Goal: Task Accomplishment & Management: Complete application form

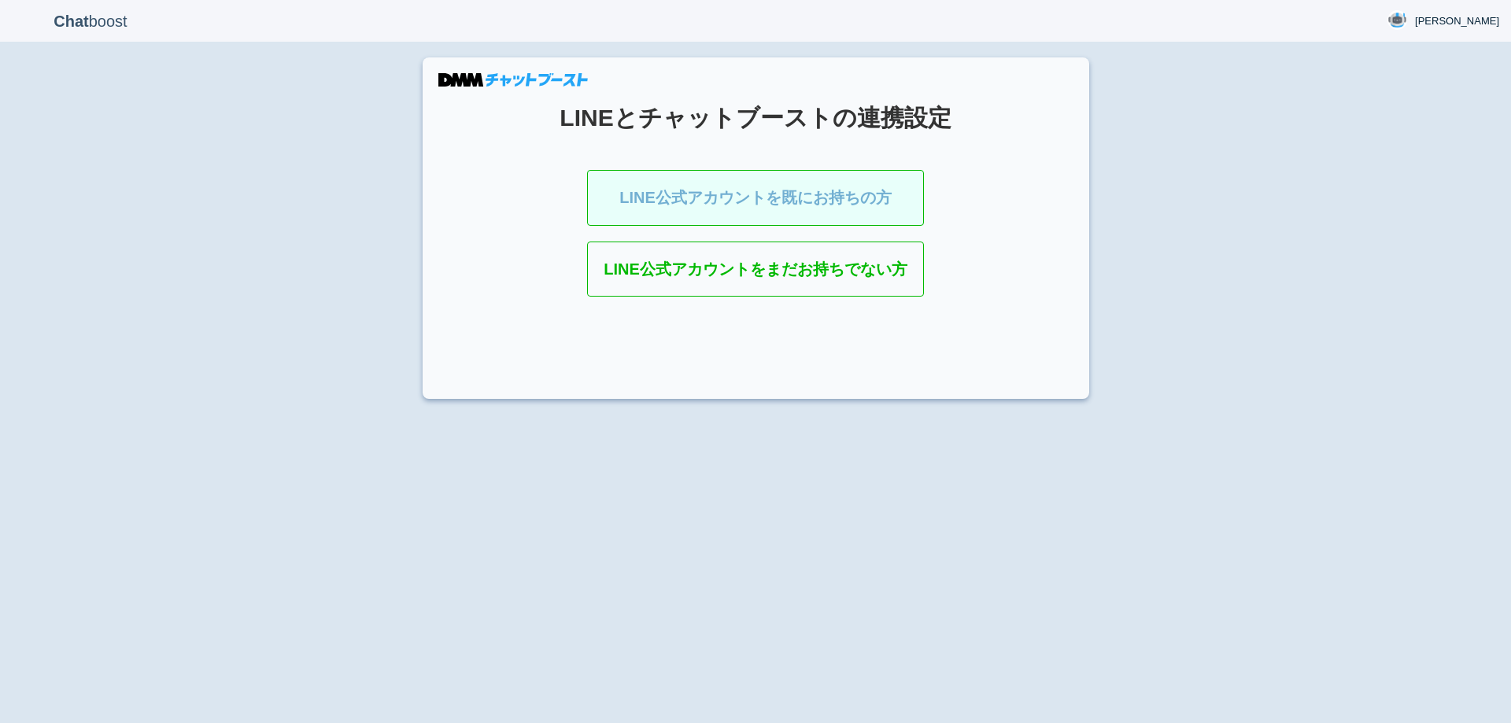
click at [749, 198] on link "LINE公式アカウントを既にお持ちの方" at bounding box center [755, 198] width 337 height 56
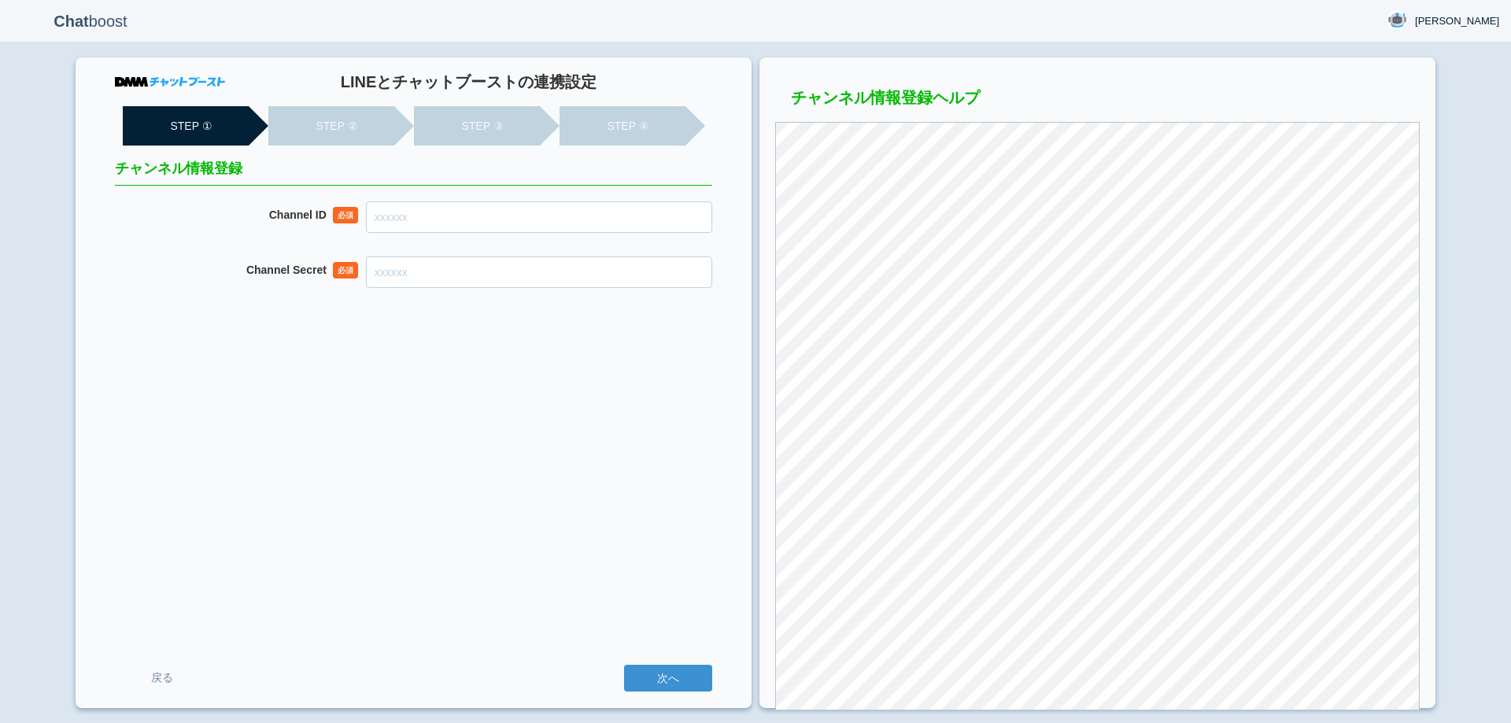
click at [656, 214] on input "Channel ID" at bounding box center [539, 217] width 346 height 31
paste input "2007909507"
type input "2007909507"
click at [472, 284] on input "Channel Secret" at bounding box center [539, 272] width 346 height 31
paste input "e4e06ae5c6f311b57b263bd36100c08a"
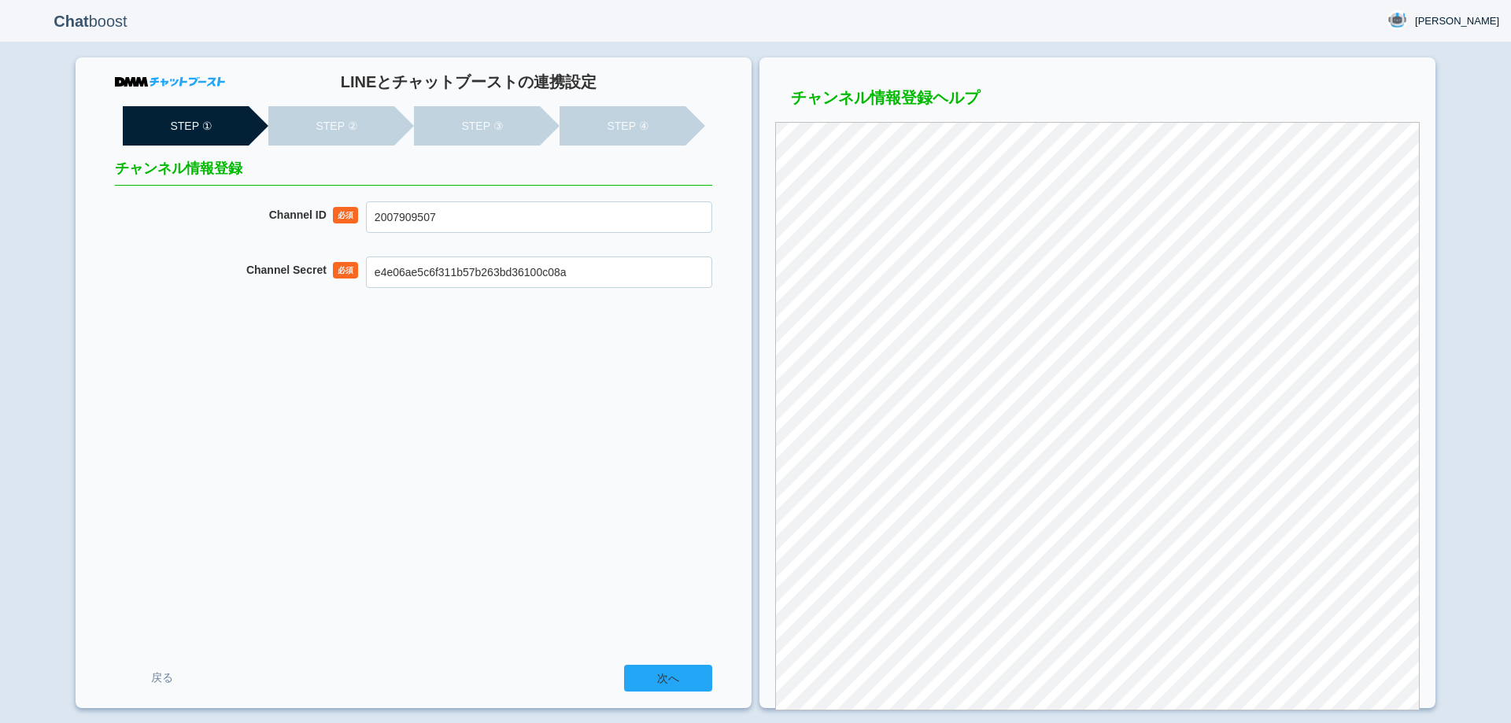
type input "e4e06ae5c6f311b57b263bd36100c08a"
click at [649, 679] on input "次へ" at bounding box center [668, 678] width 88 height 27
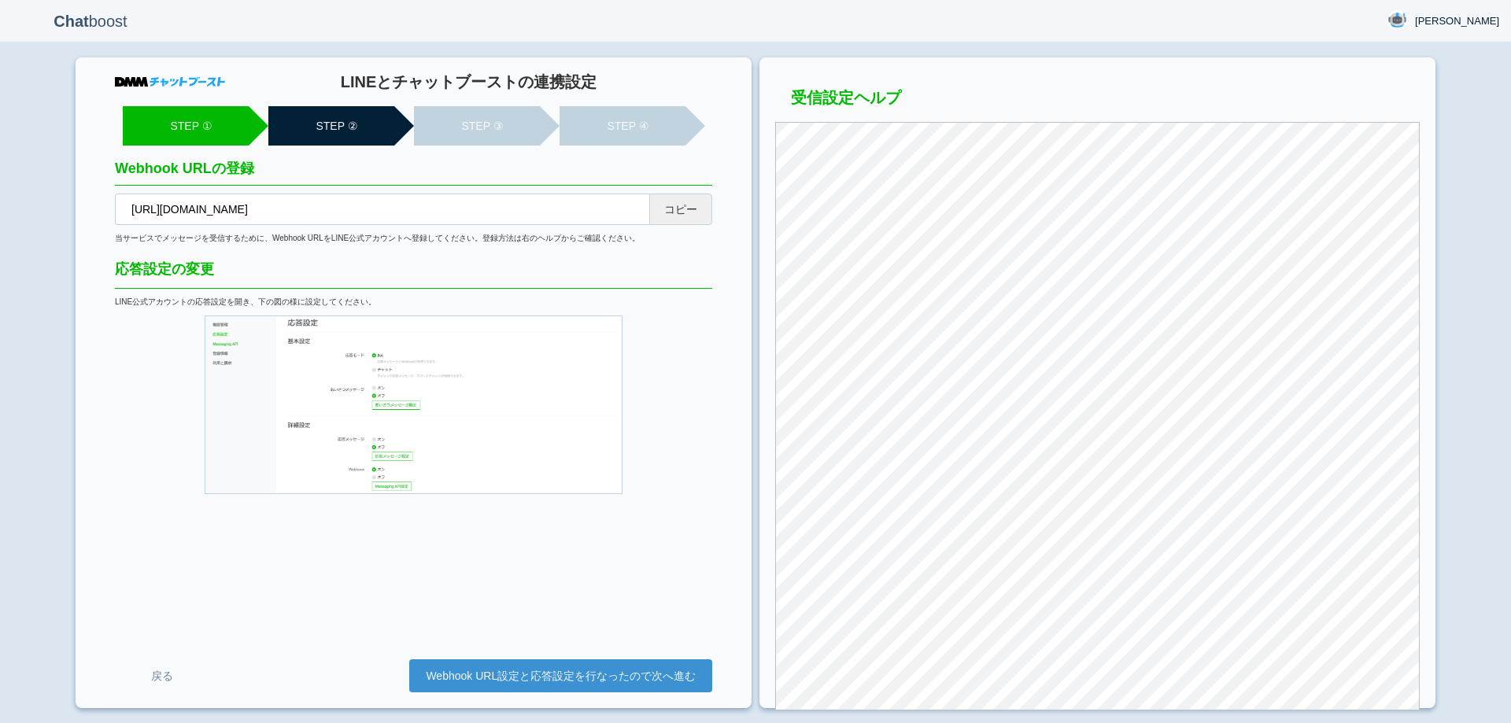
click at [691, 220] on button "コピー" at bounding box center [680, 209] width 63 height 31
click at [571, 678] on link "Webhook URL設定と応答設定を行なったので次へ進む" at bounding box center [560, 676] width 303 height 33
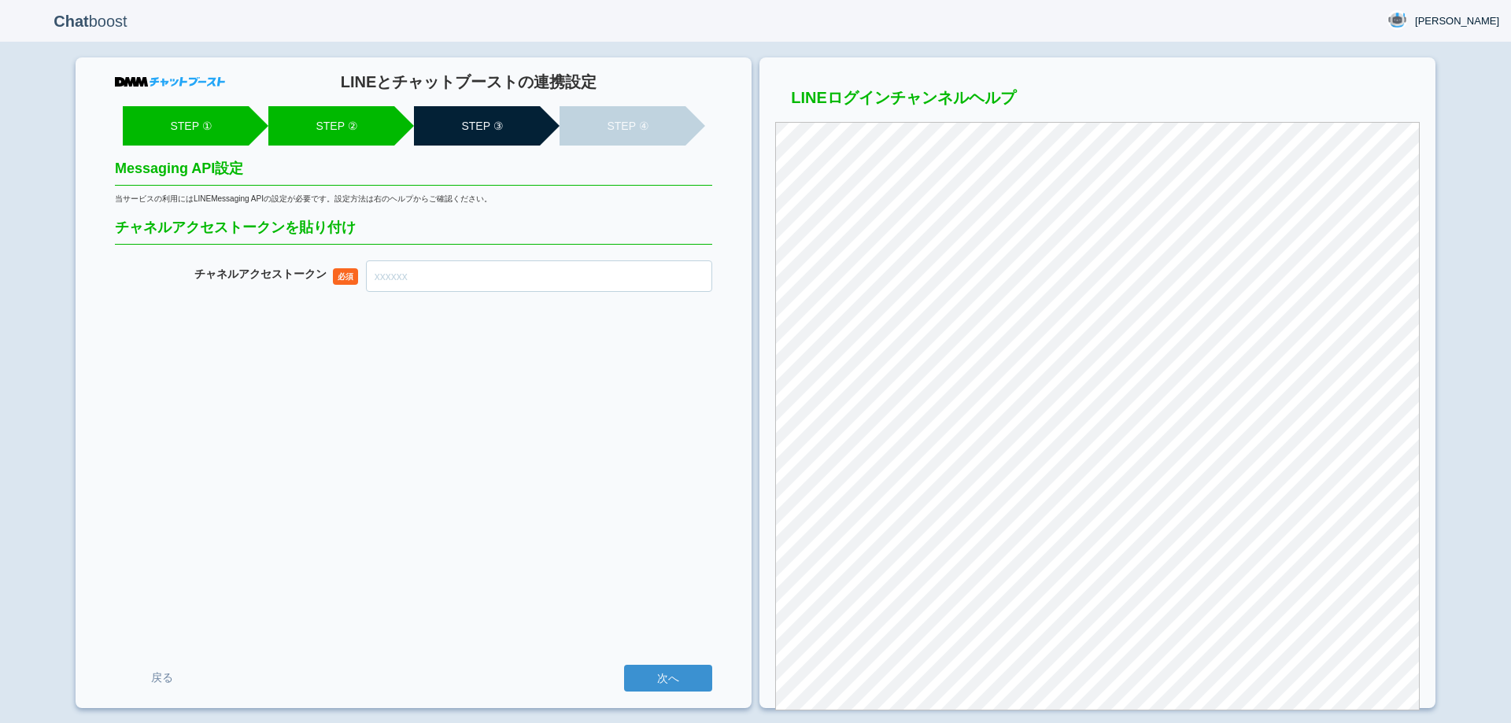
click at [501, 278] on input "チャネル アクセストークン" at bounding box center [539, 276] width 346 height 31
paste input "1iXIkfw041yZfCNekWm+6UPjZg5/dL+cP7VxOYoQVH9bQBlRY2v8qu8/62Bf5v9IbBOCd0uG/+0JP9J…"
type input "1iXIkfw041yZfCNekWm+6UPjZg5/dL+cP7VxOYoQVH9bQBlRY2v8qu8/62Bf5v9IbBOCd0uG/+0JP9J…"
click at [675, 678] on input "次へ" at bounding box center [668, 678] width 88 height 27
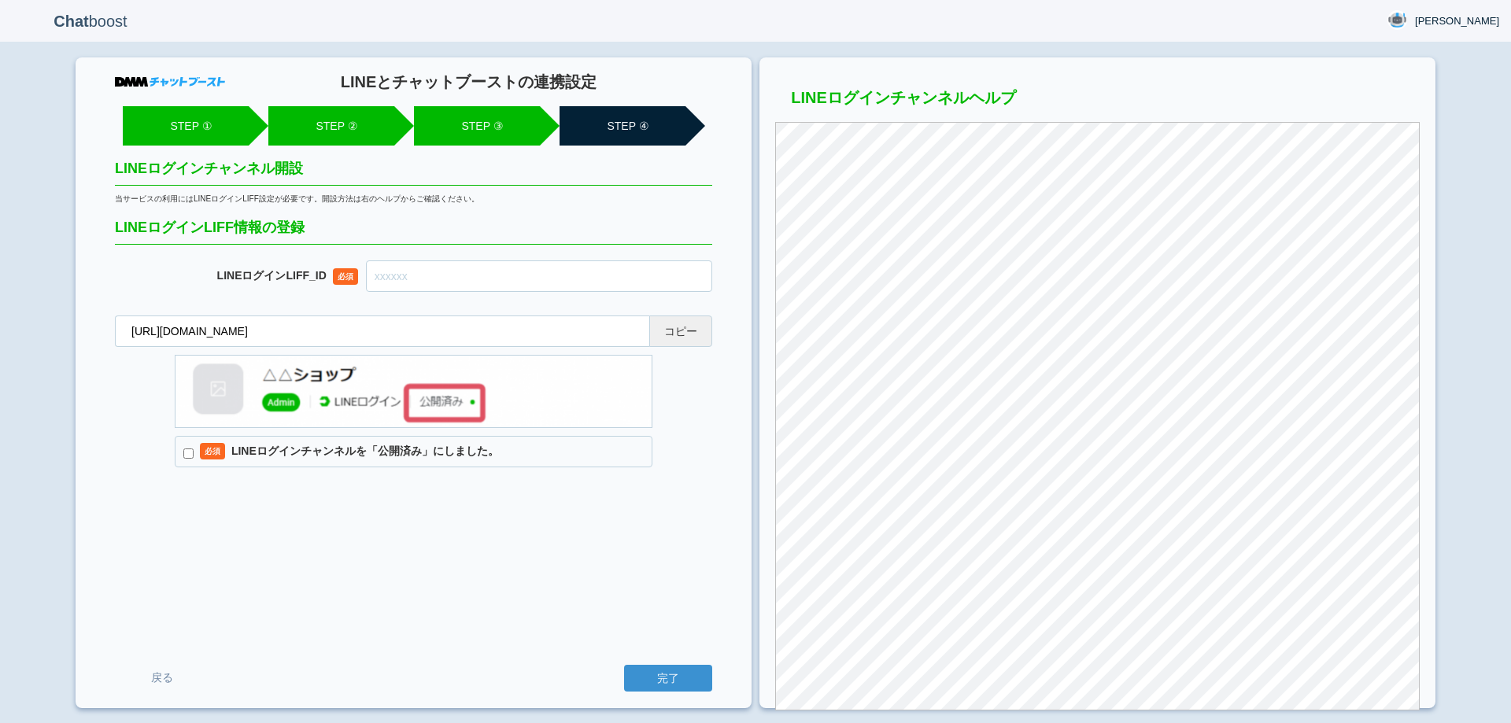
click at [690, 333] on button "コピー" at bounding box center [680, 331] width 63 height 31
click at [553, 276] on input "text" at bounding box center [539, 276] width 346 height 31
paste input "2007909513-xB78aQnw"
type input "2007909513-xB78aQnw"
click at [414, 449] on label "必須 LINEログインチャンネルを「公開済み」にしました。" at bounding box center [414, 451] width 478 height 31
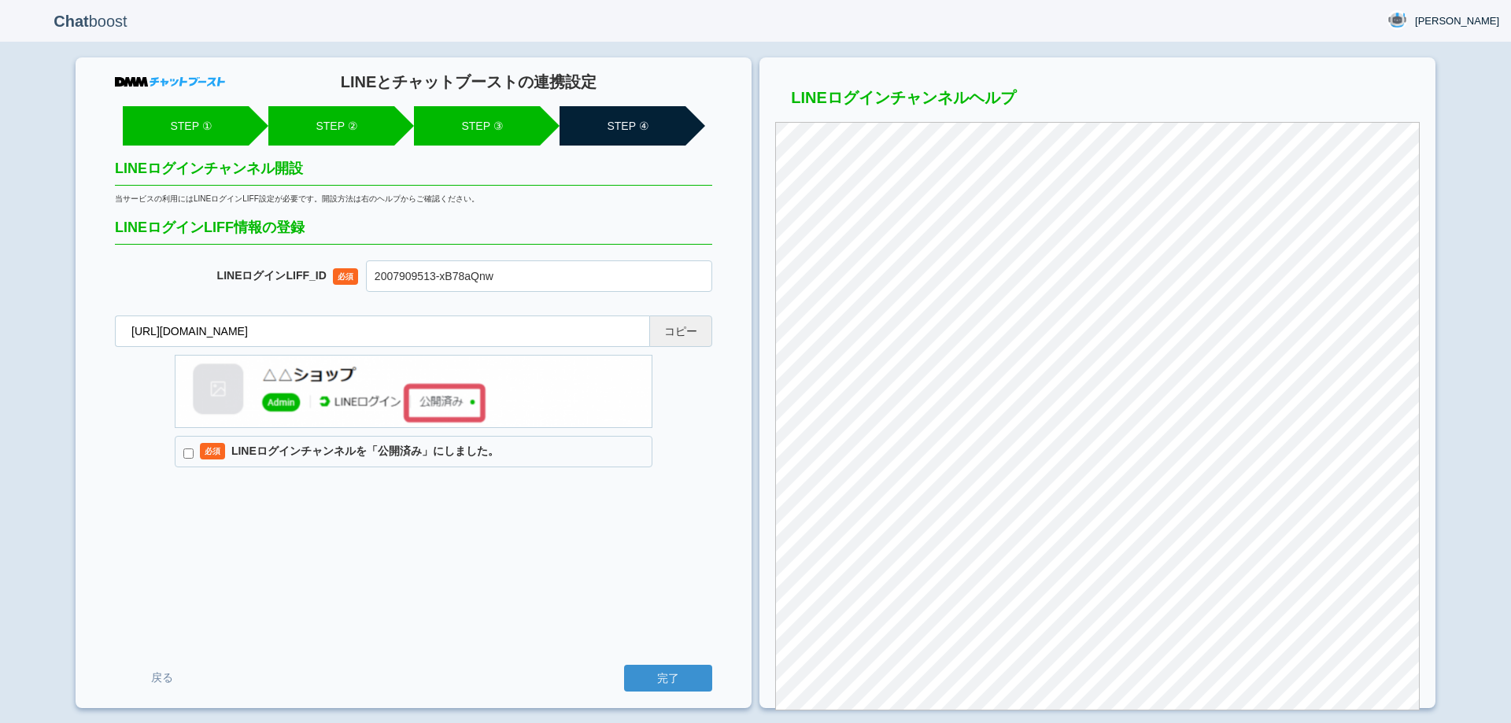
click at [194, 449] on input "必須 LINEログインチャンネルを「公開済み」にしました。" at bounding box center [188, 454] width 10 height 10
checkbox input "true"
click at [683, 682] on input "完了" at bounding box center [668, 678] width 88 height 27
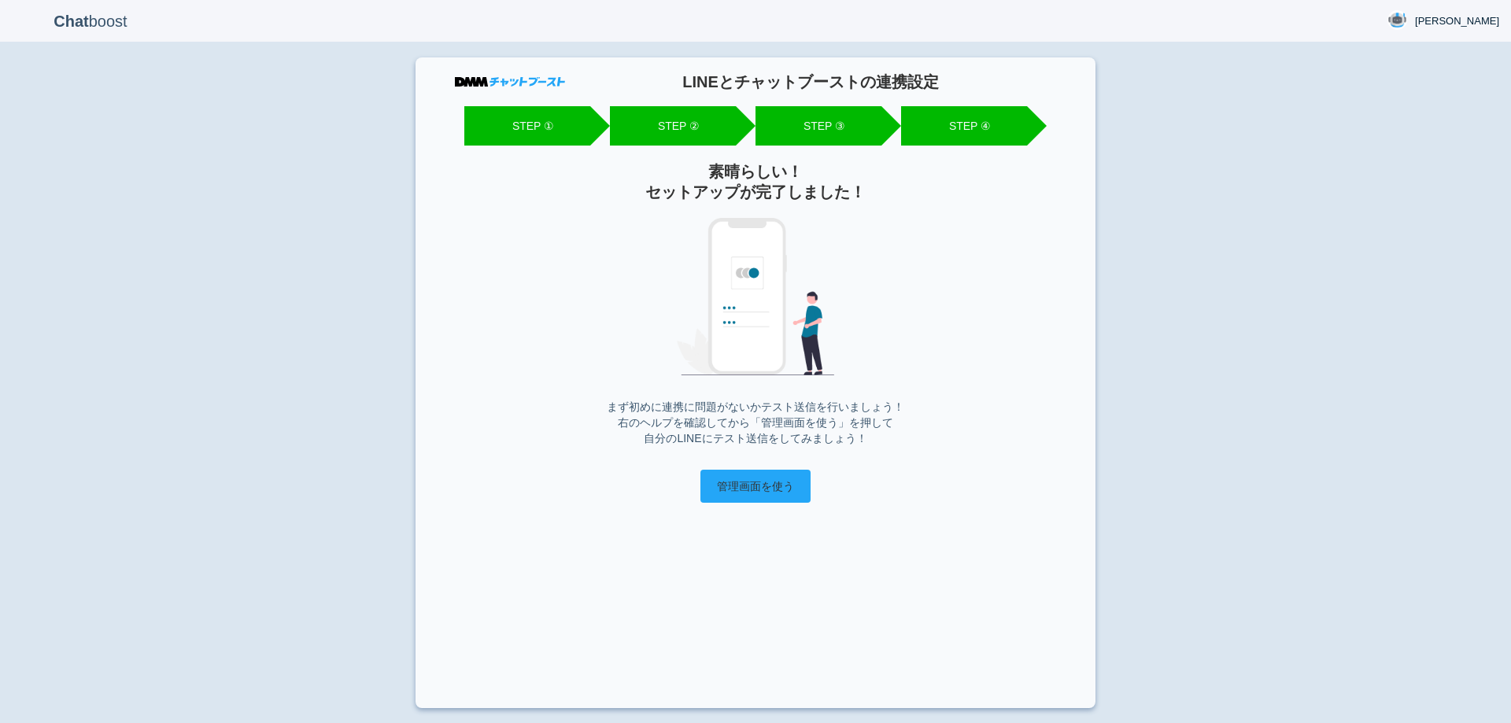
click at [768, 489] on input "管理画面を使う" at bounding box center [756, 486] width 110 height 33
